Goal: Task Accomplishment & Management: Use online tool/utility

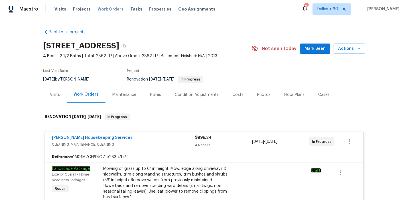
scroll to position [551, 0]
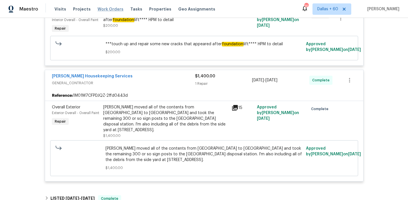
click at [106, 8] on span "Work Orders" at bounding box center [111, 9] width 26 height 6
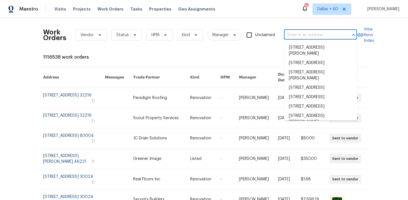
click at [298, 37] on input "text" at bounding box center [312, 35] width 57 height 9
paste input "[URL][DOMAIN_NAME]"
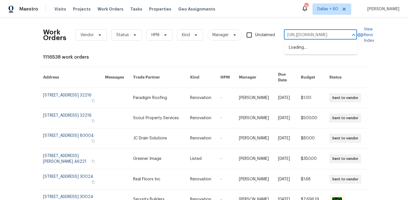
type input "[URL][DOMAIN_NAME]"
click at [298, 37] on input "[URL][DOMAIN_NAME]" at bounding box center [312, 35] width 57 height 9
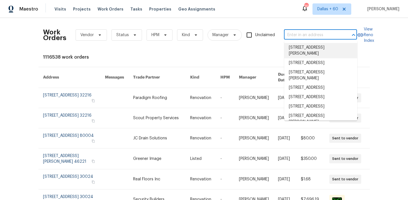
click at [308, 34] on input "text" at bounding box center [312, 35] width 57 height 9
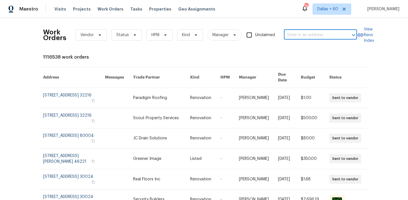
paste input "[STREET_ADDRESS]"
type input "[STREET_ADDRESS]"
click at [308, 50] on li "[STREET_ADDRESS]" at bounding box center [320, 47] width 73 height 9
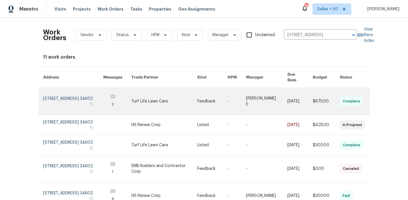
click at [141, 96] on td "Turf Life Lawn Care" at bounding box center [160, 101] width 66 height 27
click at [192, 98] on link at bounding box center [164, 101] width 66 height 27
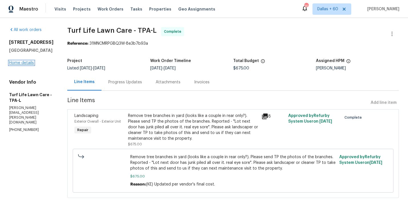
click at [23, 65] on link "Home details" at bounding box center [21, 63] width 25 height 4
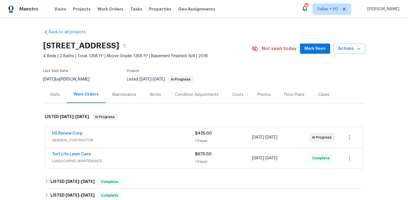
click at [154, 135] on div "HS Renew Corp" at bounding box center [123, 134] width 143 height 7
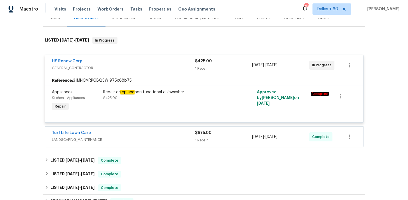
scroll to position [90, 0]
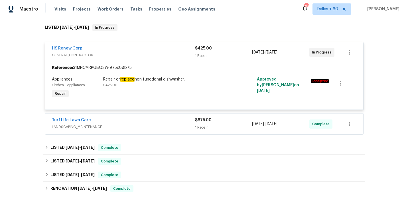
click at [120, 129] on span "LANDSCAPING_MAINTENANCE" at bounding box center [123, 127] width 143 height 6
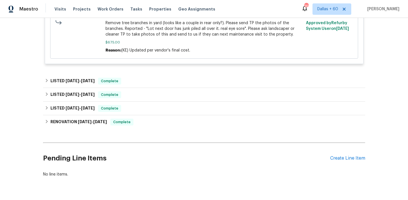
scroll to position [259, 0]
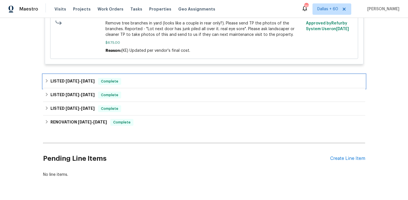
click at [159, 79] on div "LISTED [DATE] - [DATE] Complete" at bounding box center [204, 81] width 319 height 7
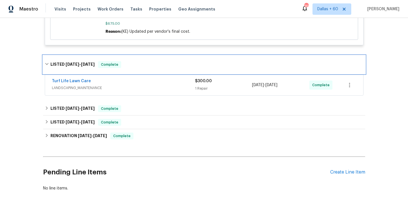
scroll to position [280, 0]
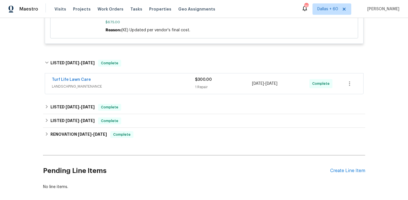
click at [159, 79] on div "Turf Life Lawn Care" at bounding box center [123, 80] width 143 height 7
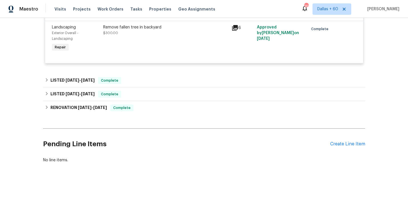
scroll to position [368, 0]
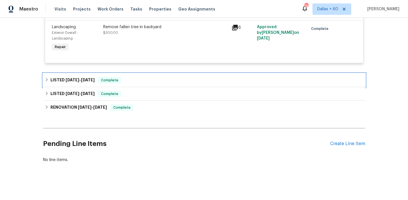
click at [159, 81] on div "LISTED [DATE] - [DATE] Complete" at bounding box center [204, 80] width 319 height 7
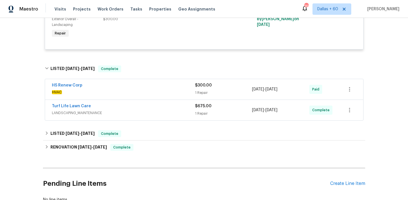
click at [160, 92] on span "HVAC" at bounding box center [123, 93] width 143 height 6
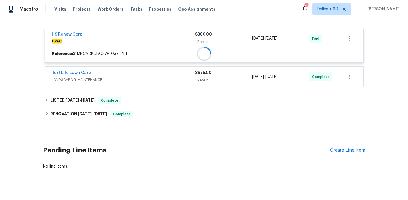
scroll to position [437, 0]
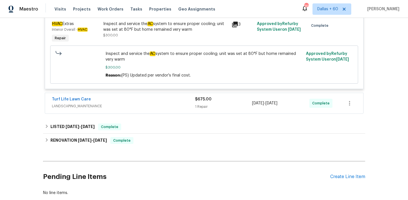
click at [160, 102] on div "Turf Life Lawn Care" at bounding box center [123, 100] width 143 height 7
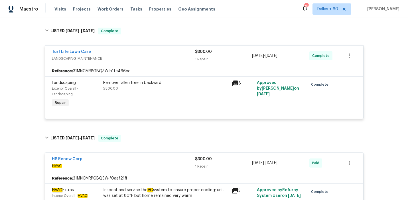
scroll to position [0, 0]
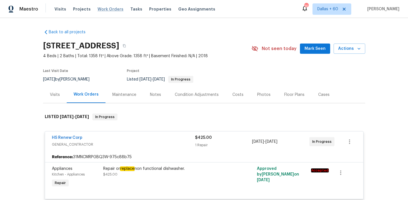
click at [109, 10] on span "Work Orders" at bounding box center [111, 9] width 26 height 6
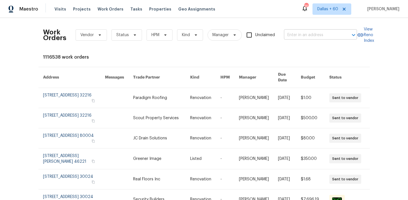
click at [300, 35] on input "text" at bounding box center [312, 35] width 57 height 9
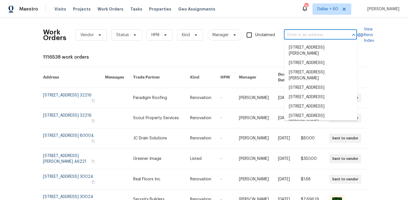
paste input "[STREET_ADDRESS][PERSON_NAME]"
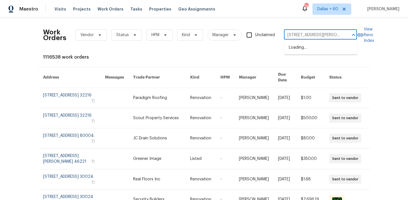
scroll to position [0, 15]
type input "[STREET_ADDRESS][PERSON_NAME]"
click at [307, 49] on li "[STREET_ADDRESS][PERSON_NAME]" at bounding box center [320, 50] width 73 height 15
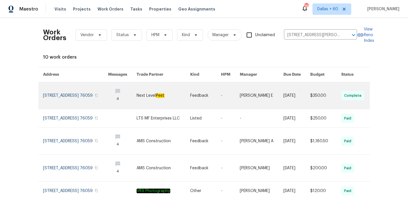
click at [185, 95] on link at bounding box center [163, 95] width 53 height 27
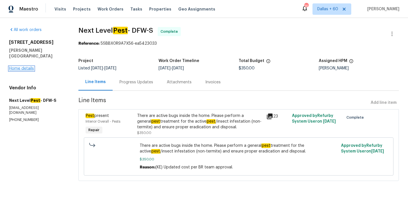
click at [19, 67] on link "Home details" at bounding box center [21, 69] width 25 height 4
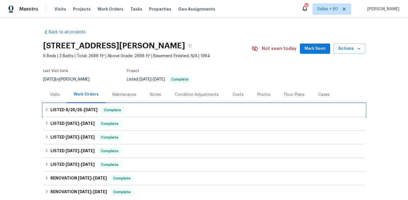
click at [139, 111] on div "LISTED [DATE] - [DATE] Complete" at bounding box center [204, 110] width 319 height 7
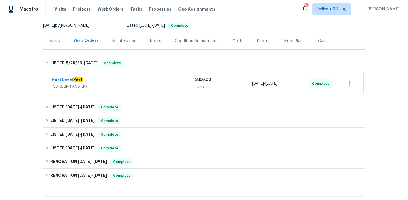
click at [142, 83] on div "Next Level Pest" at bounding box center [123, 80] width 143 height 7
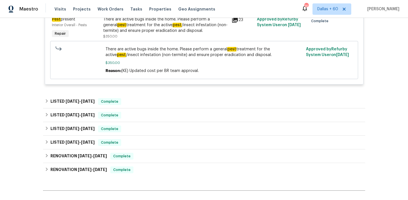
scroll to position [149, 0]
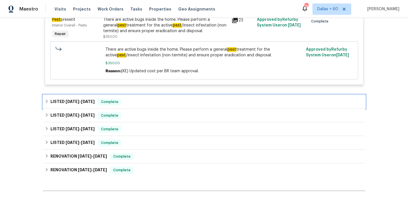
click at [146, 99] on div "LISTED [DATE] - [DATE] Complete" at bounding box center [204, 102] width 322 height 14
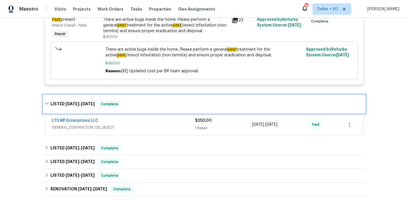
scroll to position [189, 0]
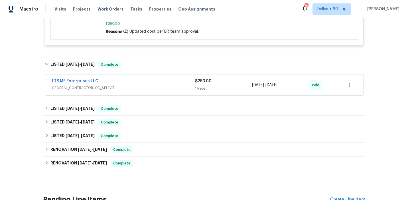
click at [149, 86] on span "GENERAL_CONTRACTOR, OD_SELECT" at bounding box center [123, 88] width 143 height 6
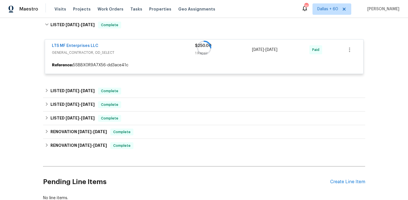
scroll to position [244, 0]
